Goal: Information Seeking & Learning: Learn about a topic

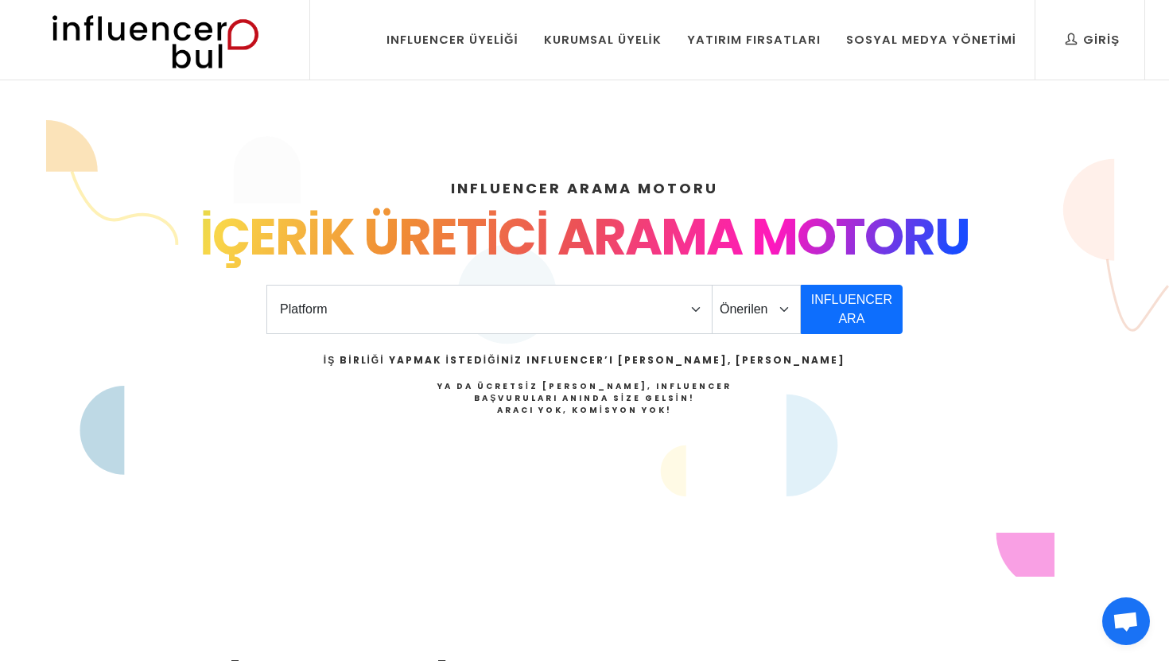
select select "1"
click at [266, 285] on select "Platform Instagram Facebook Youtube Tiktok Twitter Twitch" at bounding box center [489, 309] width 446 height 49
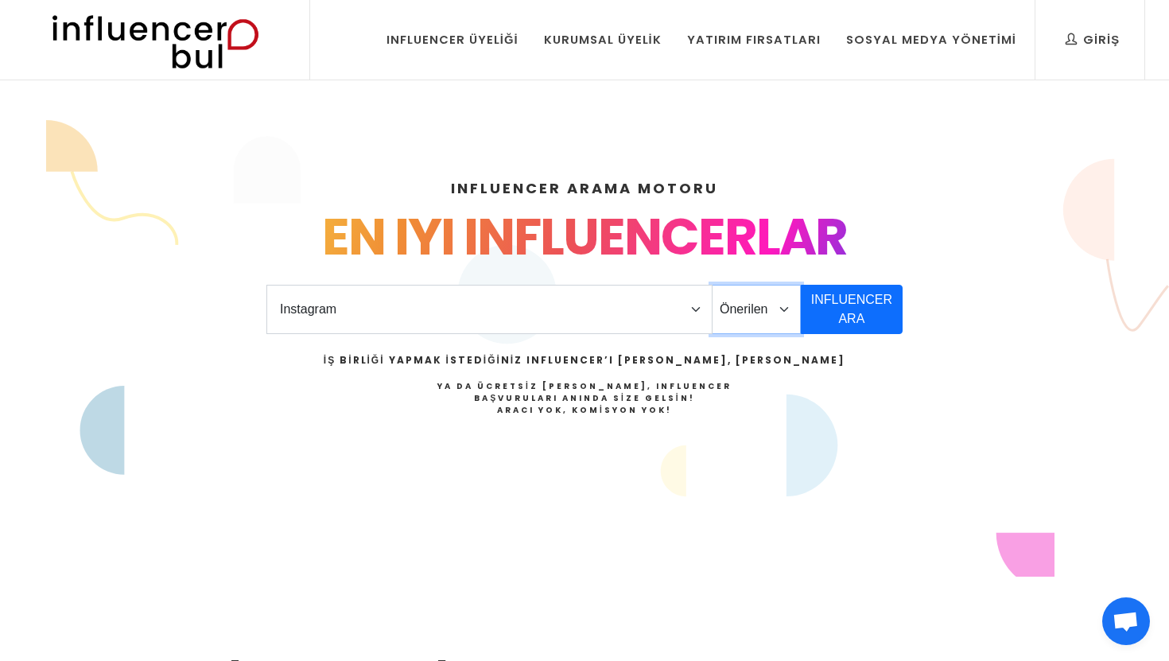
click at [774, 320] on select "Önerilen Influencerlar Aile & Çocuk & Ebeveyn Alışveriş & Giyim & Aksesuar Arab…" at bounding box center [756, 309] width 89 height 49
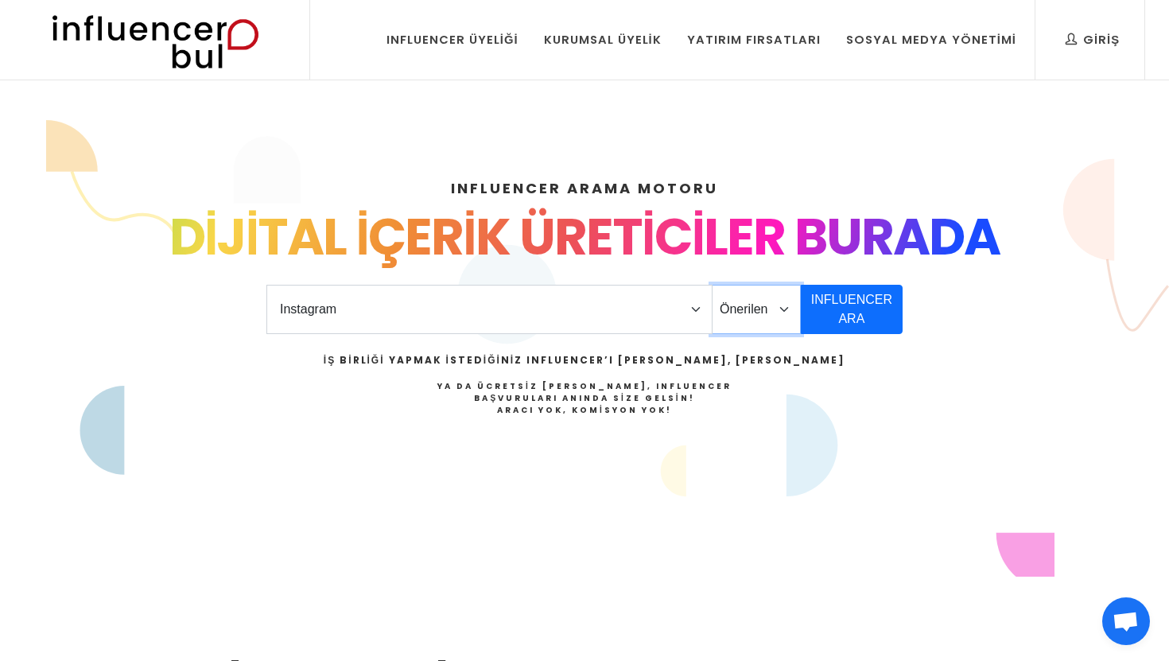
select select "33"
click at [712, 285] on select "Önerilen Influencerlar Aile & Çocuk & Ebeveyn Alışveriş & Giyim & Aksesuar Arab…" at bounding box center [756, 309] width 89 height 49
click at [827, 323] on button "INFLUENCER ARA" at bounding box center [852, 309] width 102 height 49
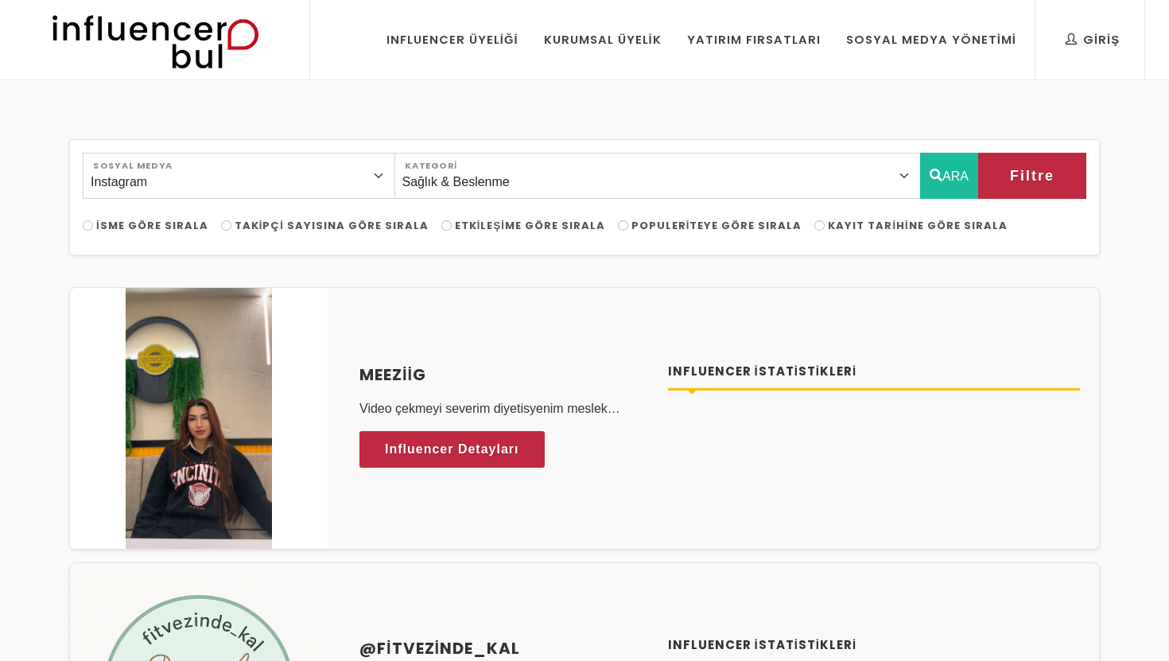
select select "33"
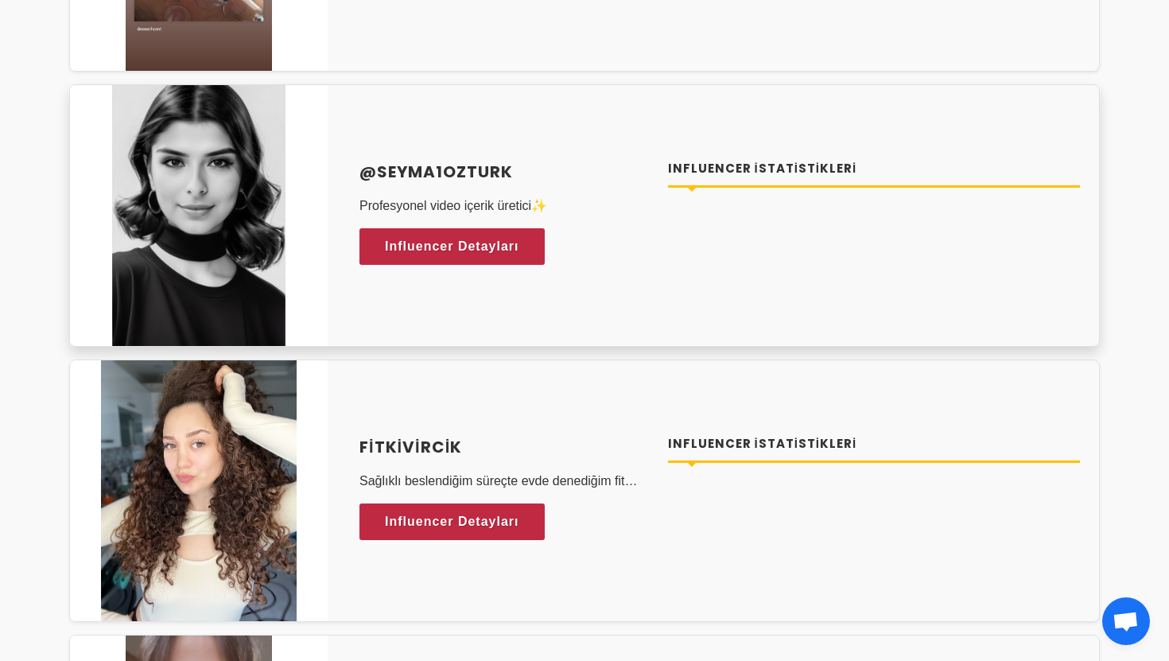
scroll to position [5027, 0]
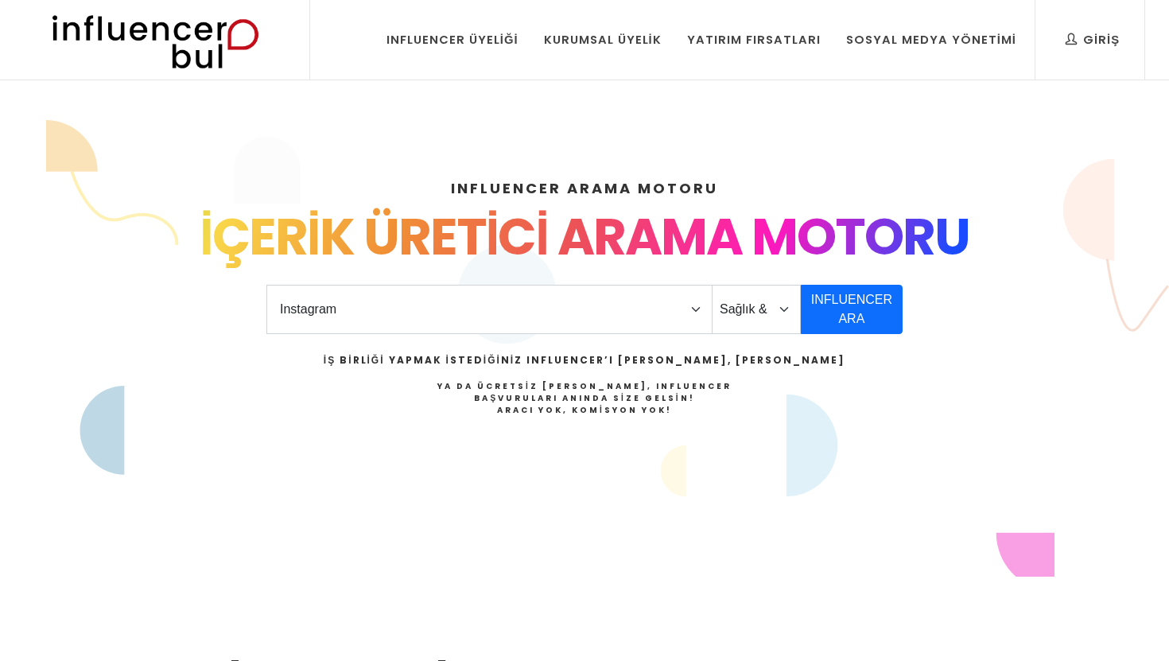
select select "1"
select select "33"
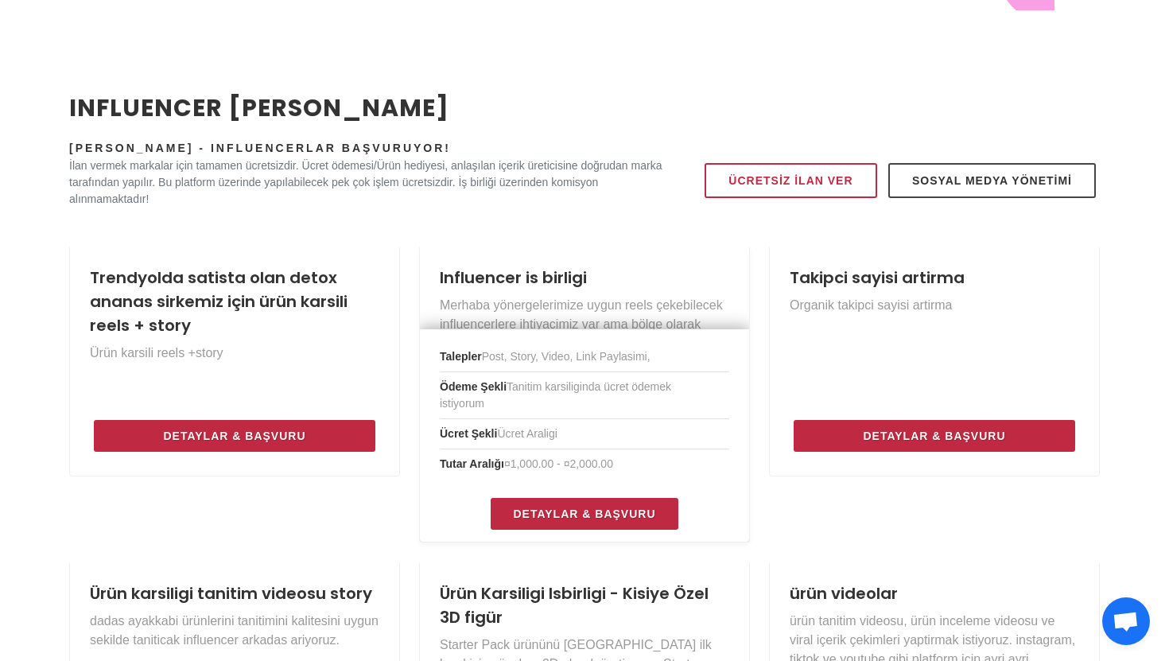
scroll to position [1103, 0]
